Goal: Transaction & Acquisition: Book appointment/travel/reservation

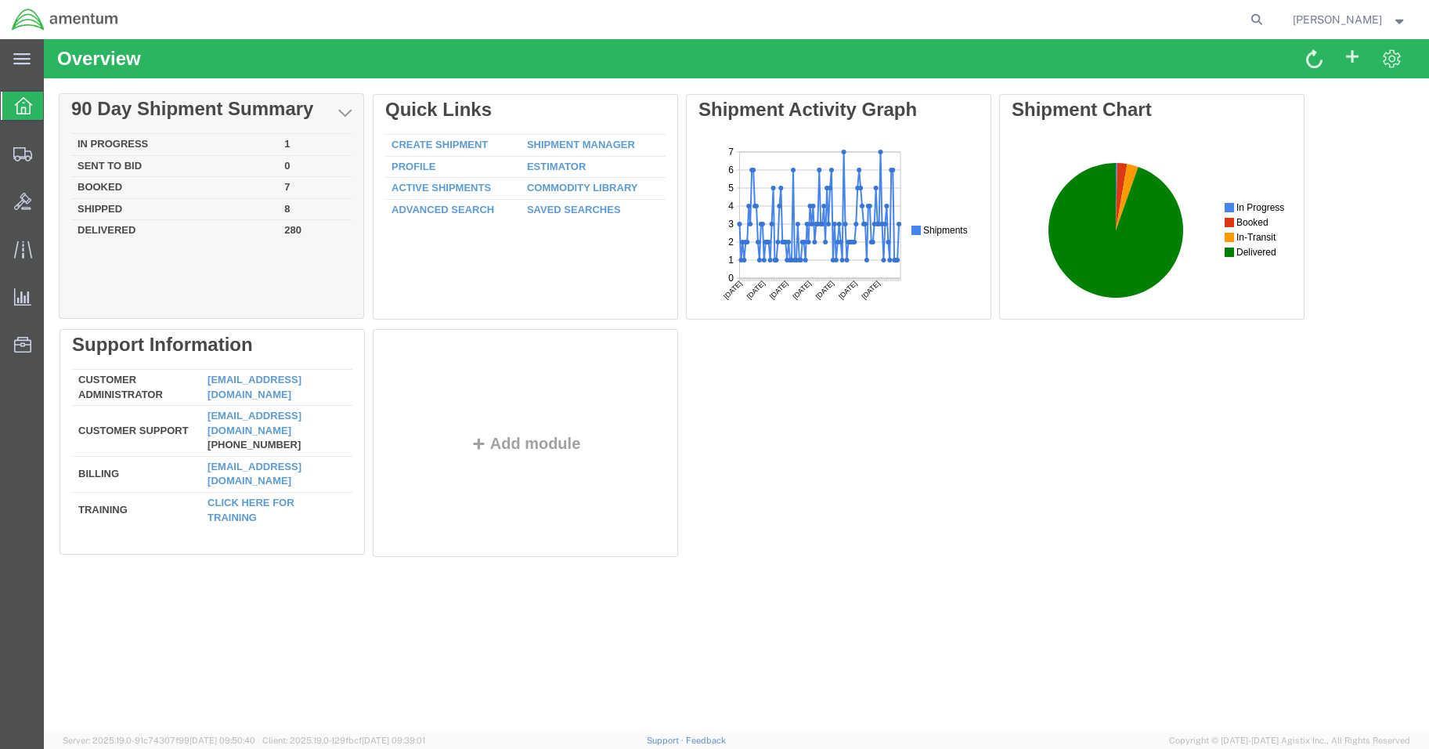
click at [124, 140] on div "Delete 90 Day Shipment Summary In Progress 1 Sent To Bid 0 Booked 7 Shipped 8 D…" at bounding box center [737, 329] width 1354 height 470
click at [128, 150] on td "In Progress" at bounding box center [175, 146] width 207 height 22
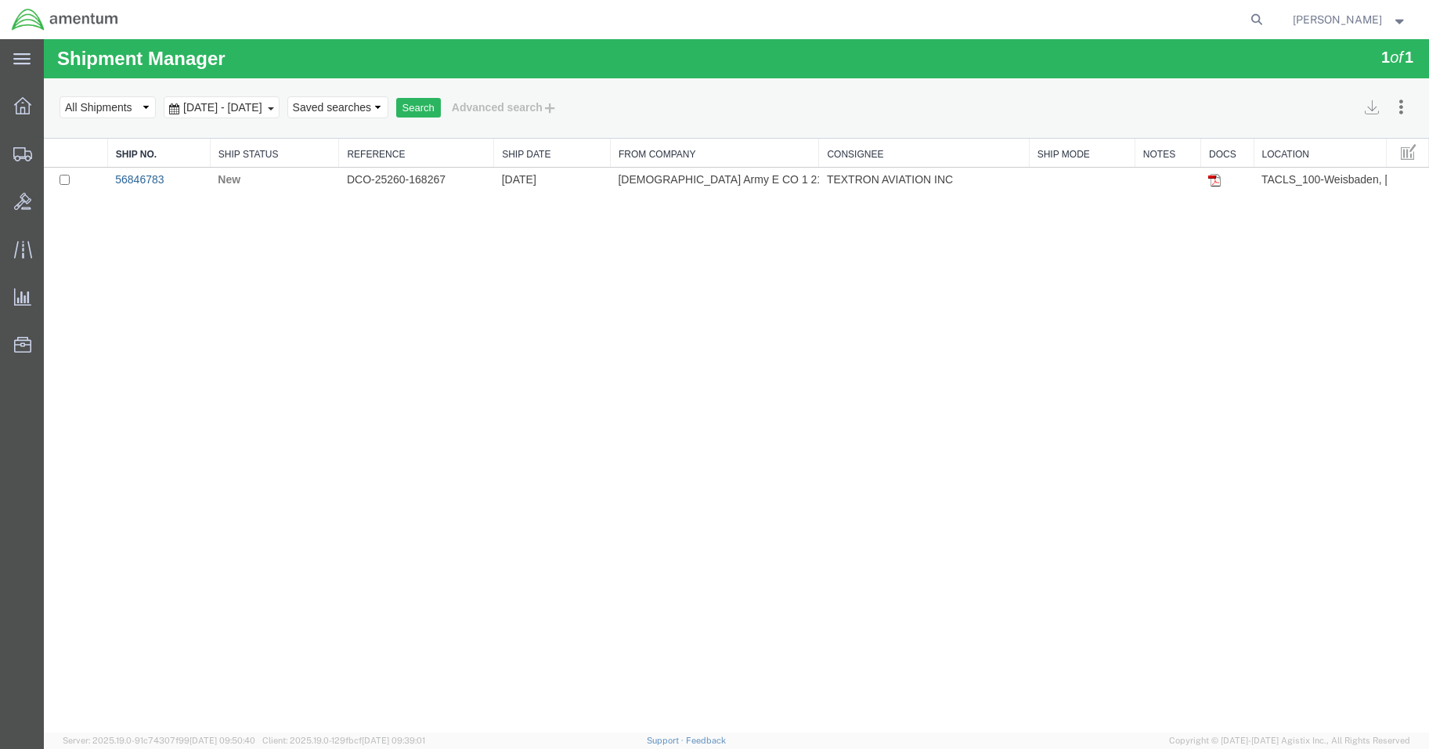
click at [135, 181] on link "56846783" at bounding box center [139, 179] width 49 height 13
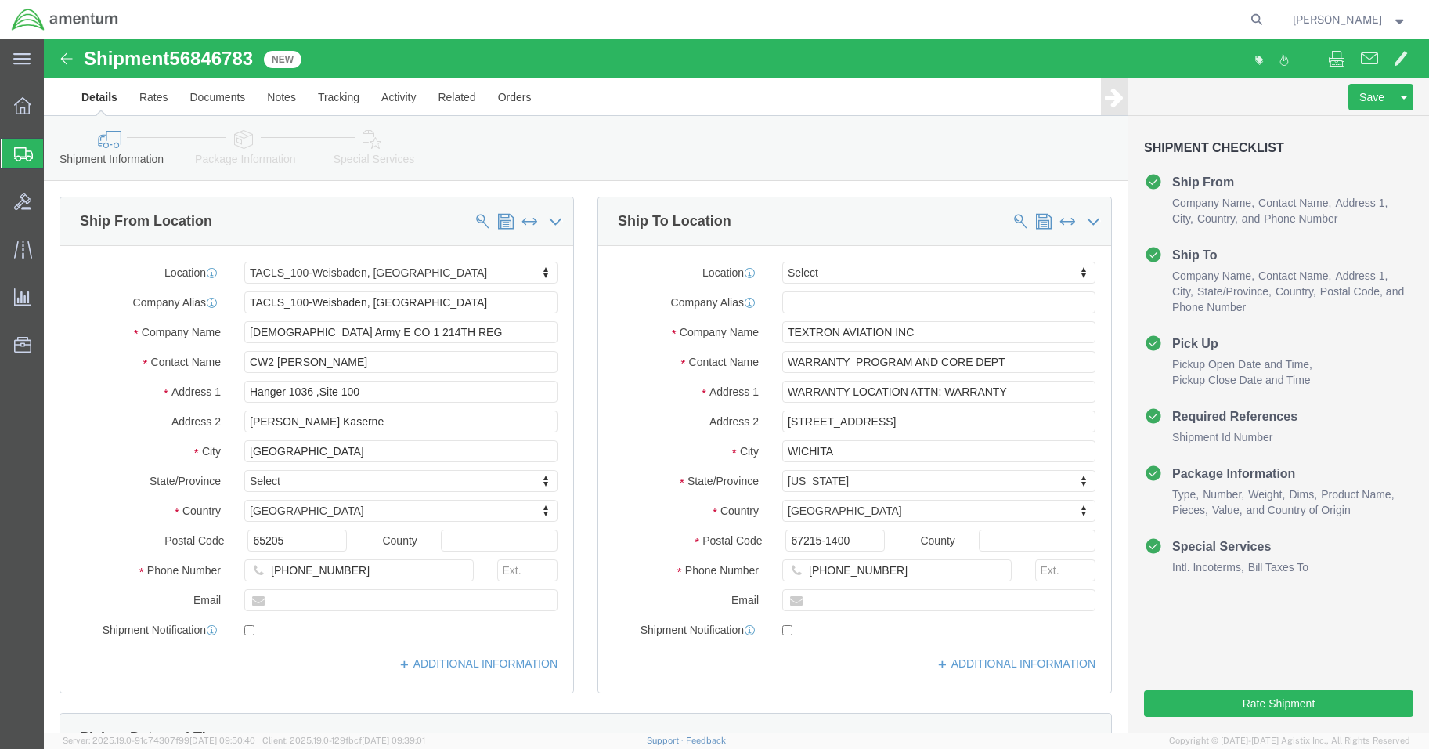
select select "42677"
select select
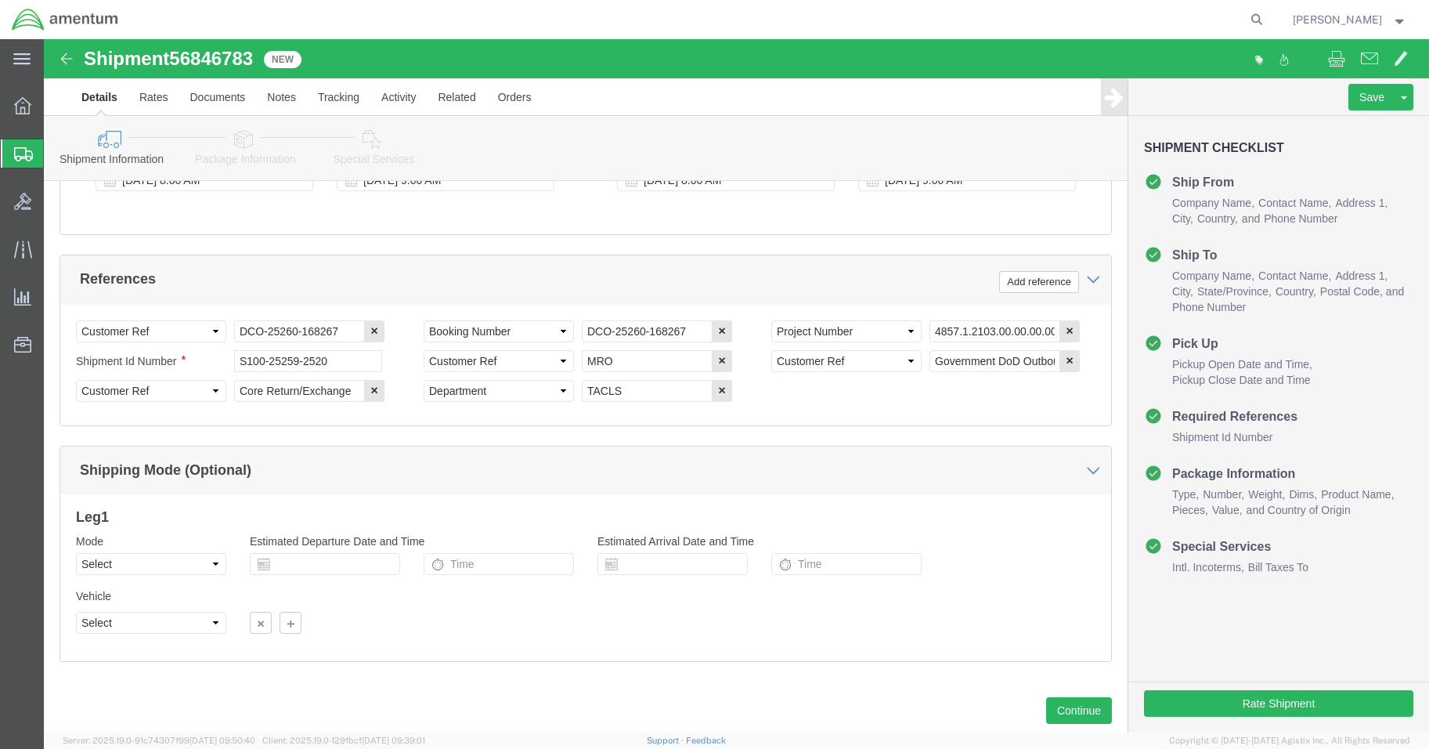
scroll to position [711, 0]
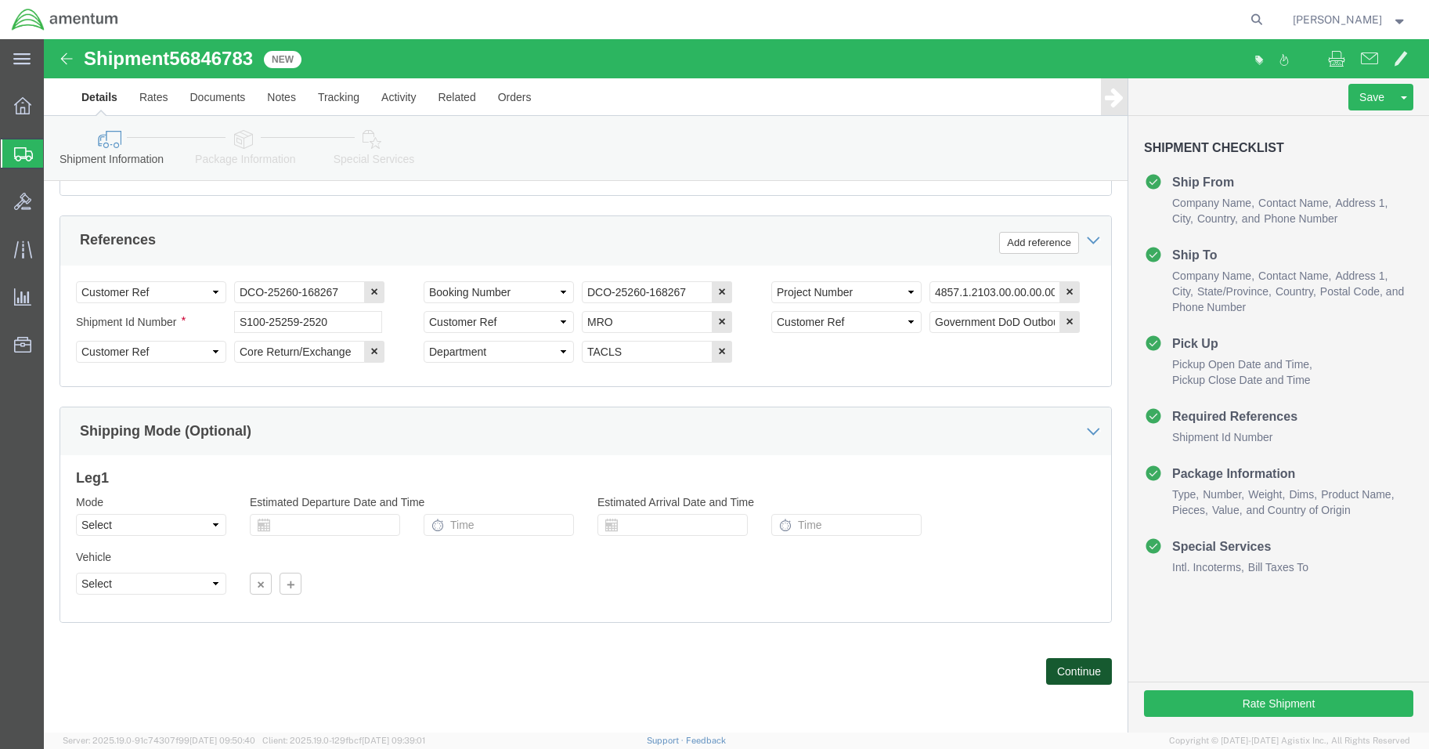
click button "Continue"
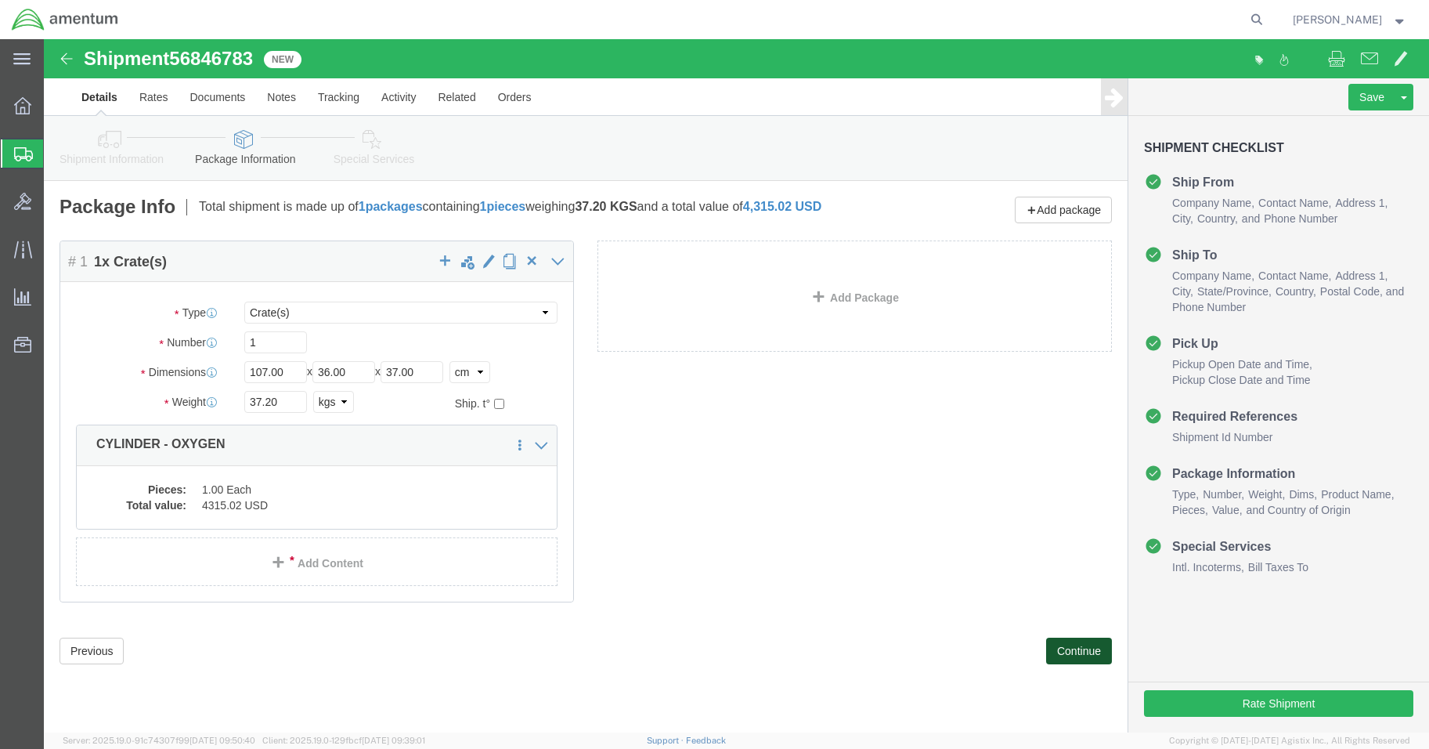
scroll to position [0, 0]
click button "Continue"
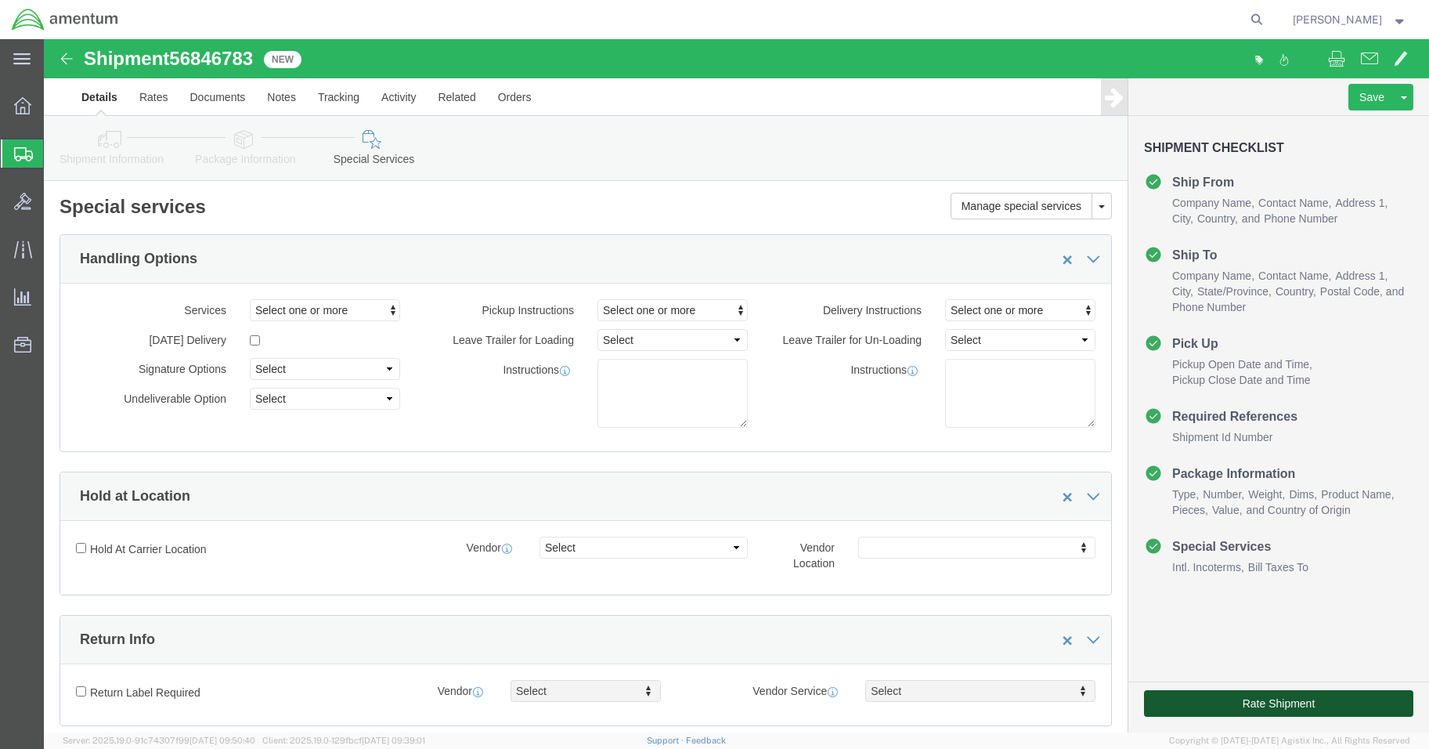
click button "Rate Shipment"
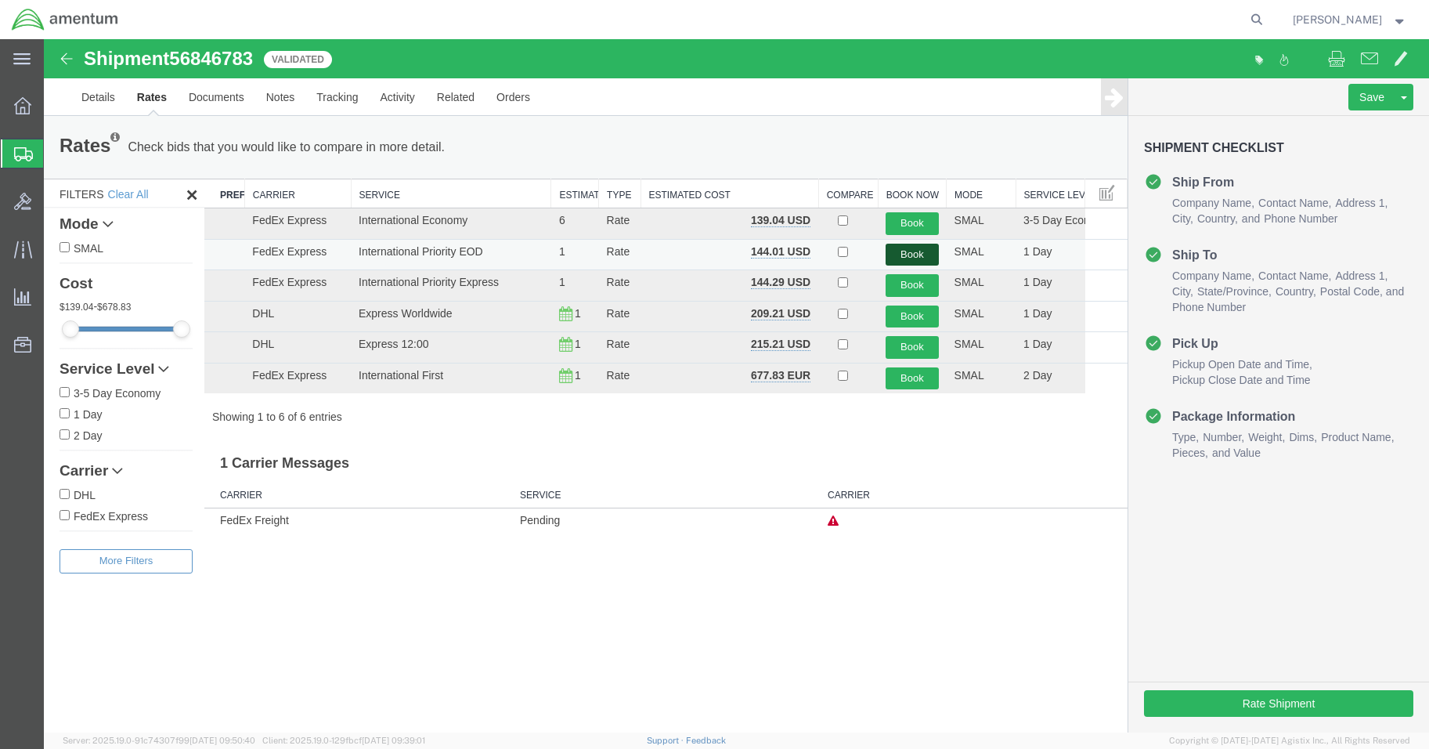
click at [909, 252] on button "Book" at bounding box center [912, 255] width 52 height 23
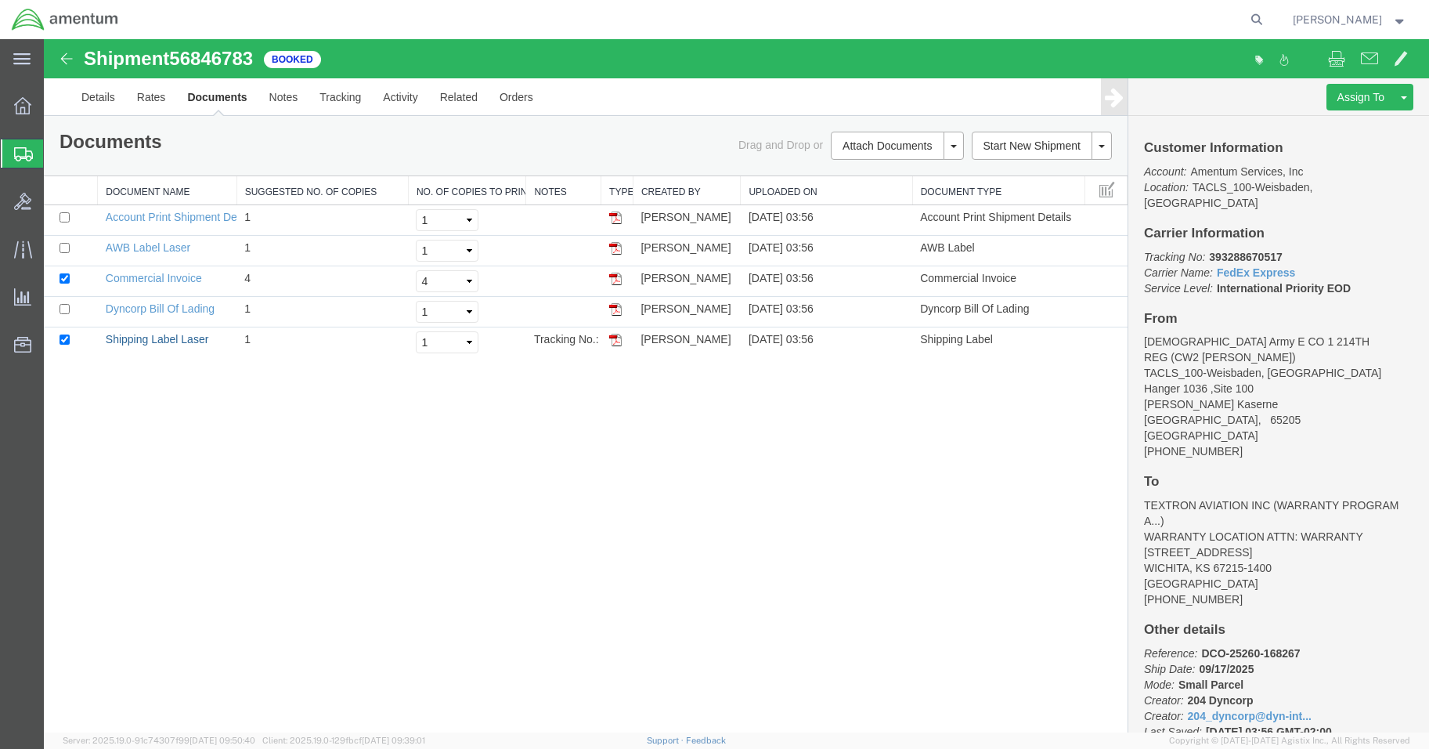
drag, startPoint x: 139, startPoint y: 338, endPoint x: 599, endPoint y: 434, distance: 470.4
click at [139, 338] on link "Shipping Label Laser" at bounding box center [157, 339] width 103 height 13
